Goal: Task Accomplishment & Management: Use online tool/utility

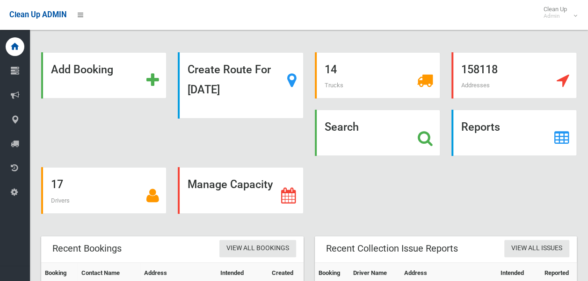
click at [357, 130] on strong "Search" at bounding box center [341, 127] width 34 height 13
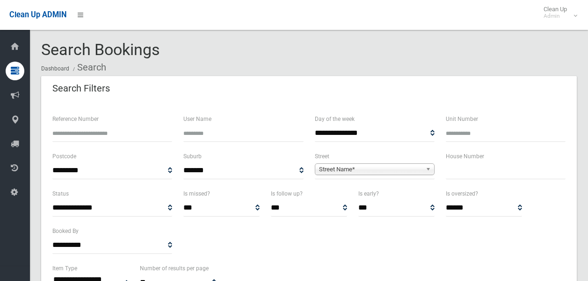
select select
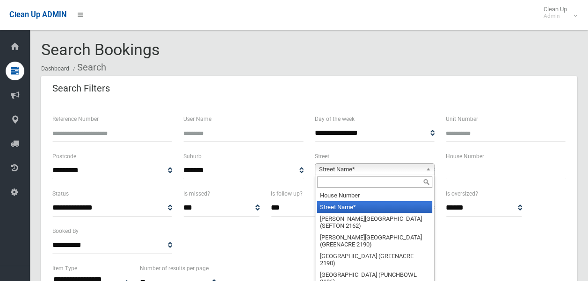
click at [362, 168] on span "Street Name*" at bounding box center [370, 169] width 103 height 11
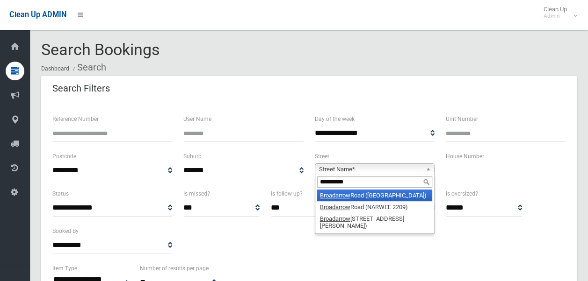
type input "**********"
click at [359, 196] on li "Broadarrow Road (RIVERWOOD 2210)" at bounding box center [374, 196] width 115 height 12
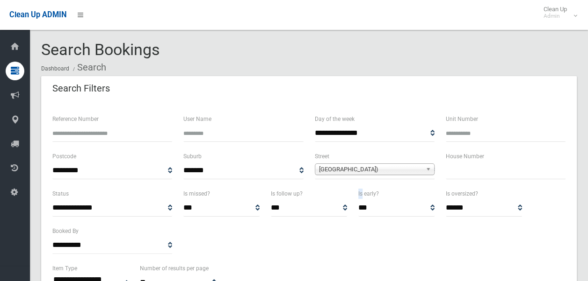
click at [359, 196] on label "Is early?" at bounding box center [368, 194] width 21 height 10
click at [359, 200] on select "*** ***** *********" at bounding box center [396, 208] width 76 height 17
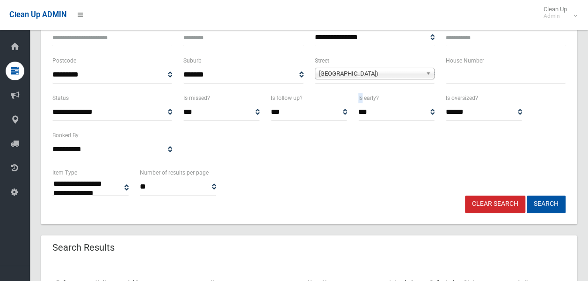
scroll to position [95, 0]
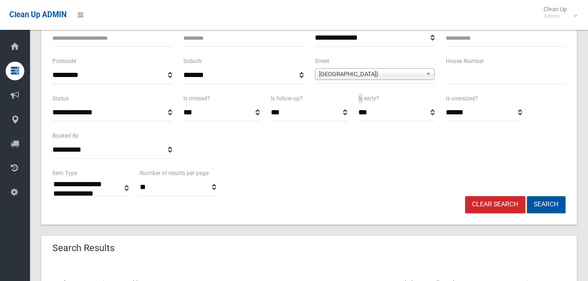
click at [545, 198] on button "Search" at bounding box center [545, 204] width 39 height 17
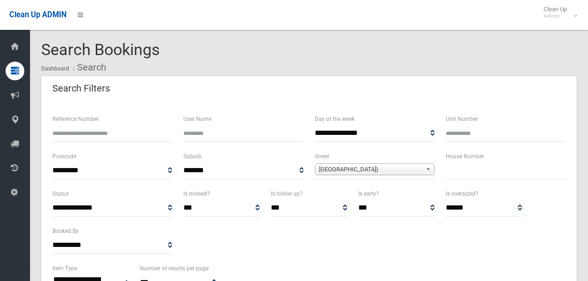
select select
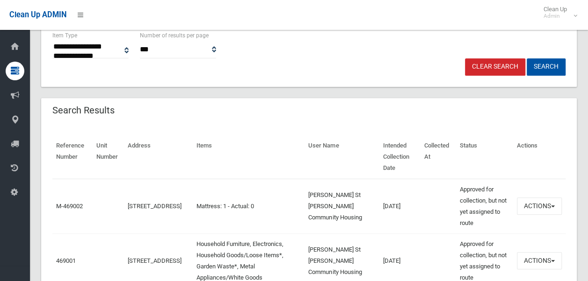
scroll to position [234, 0]
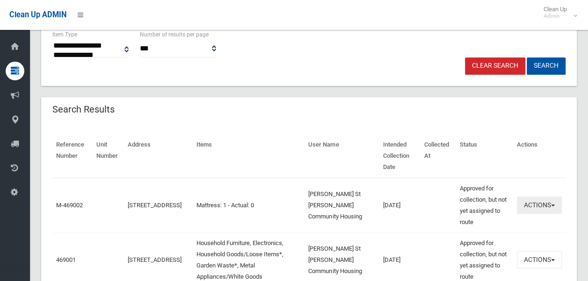
click at [539, 207] on button "Actions" at bounding box center [539, 205] width 45 height 17
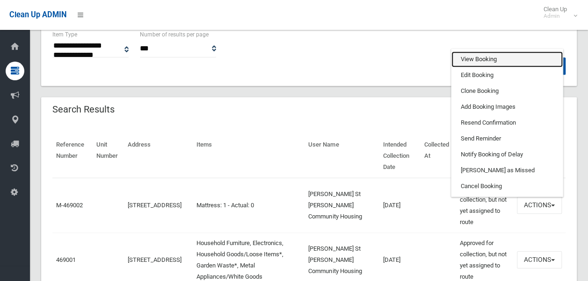
click at [487, 59] on link "View Booking" at bounding box center [506, 59] width 111 height 16
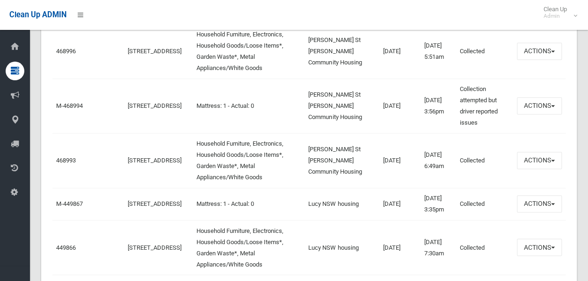
scroll to position [650, 0]
click at [535, 115] on button "Actions" at bounding box center [539, 106] width 45 height 17
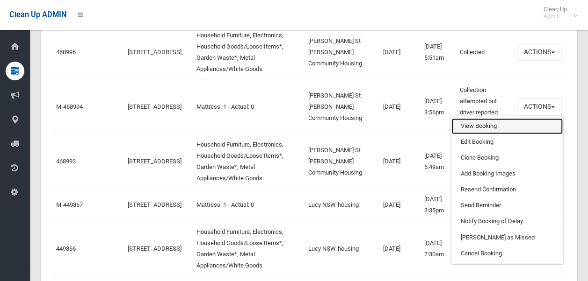
click at [490, 134] on link "View Booking" at bounding box center [506, 126] width 111 height 16
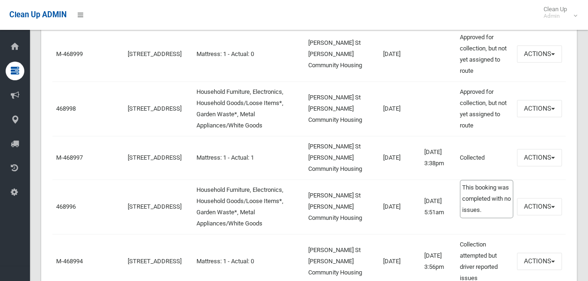
scroll to position [495, 0]
click at [532, 108] on button "Actions" at bounding box center [539, 109] width 45 height 17
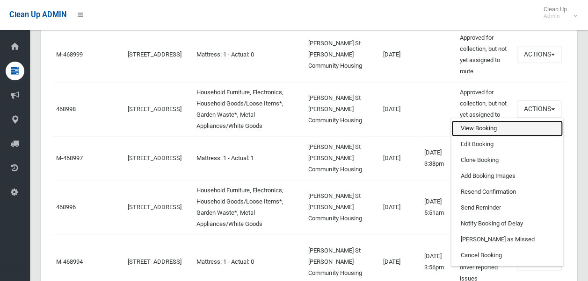
click at [483, 126] on link "View Booking" at bounding box center [506, 129] width 111 height 16
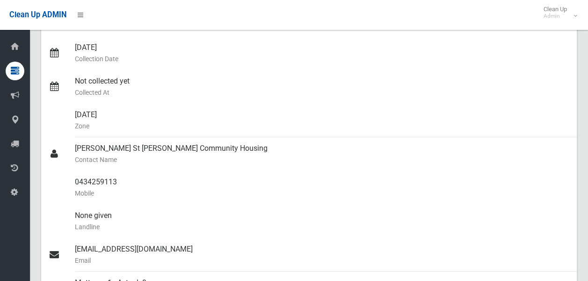
scroll to position [185, 0]
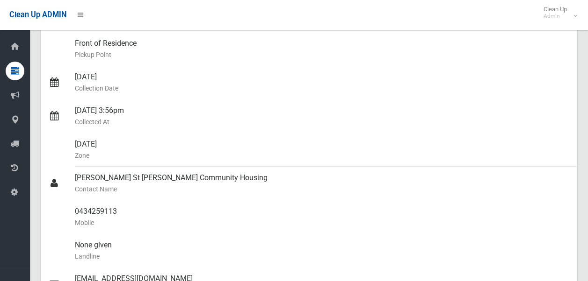
scroll to position [158, 0]
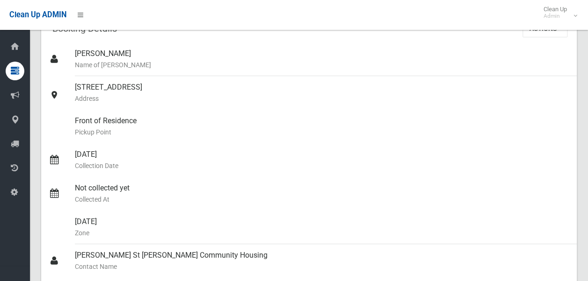
scroll to position [63, 0]
